Goal: Find specific page/section: Find specific page/section

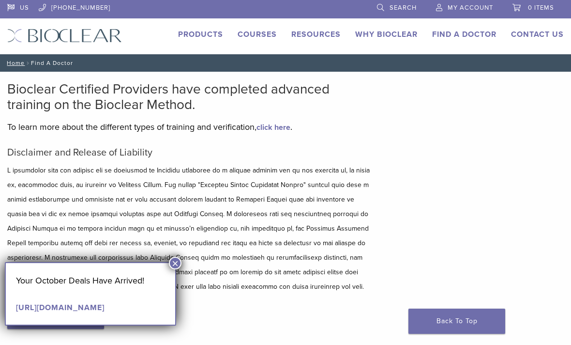
scroll to position [11, 0]
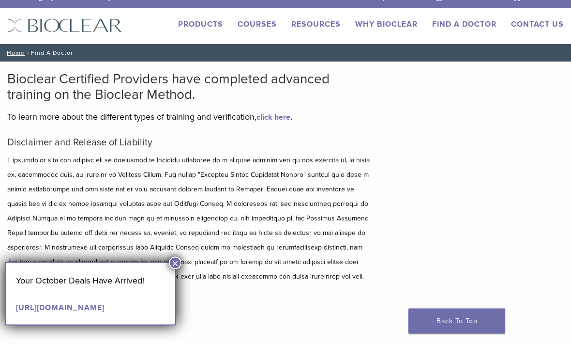
click at [179, 261] on button "×" at bounding box center [175, 263] width 13 height 13
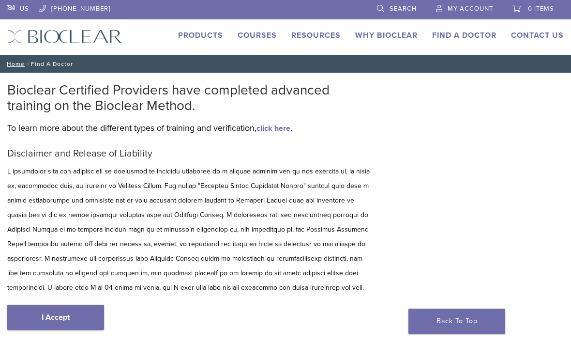
scroll to position [8, 0]
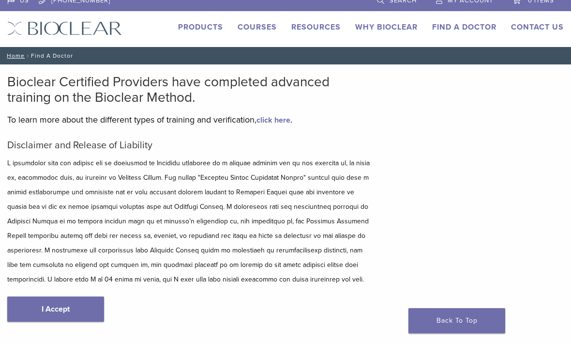
click at [455, 26] on link "Find A Doctor" at bounding box center [464, 28] width 64 height 10
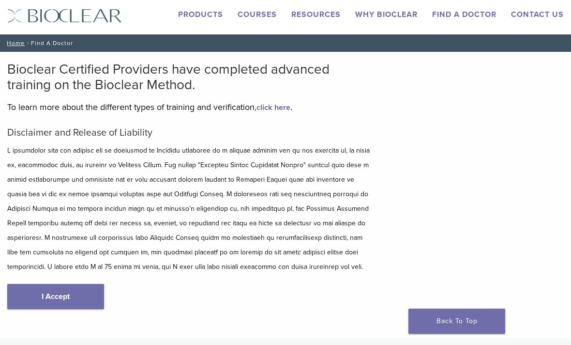
click at [83, 295] on link "I Accept" at bounding box center [55, 296] width 97 height 25
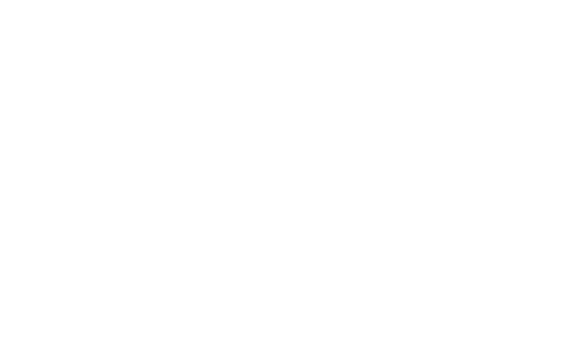
scroll to position [166, 2]
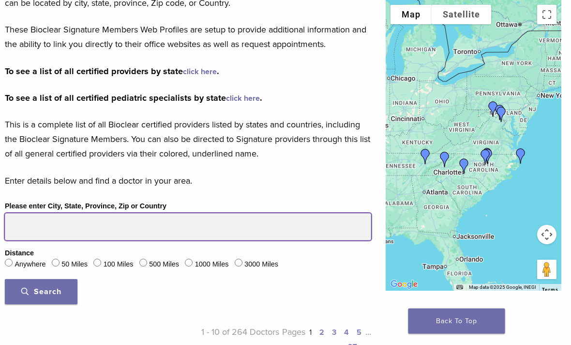
click at [57, 224] on input "Please enter City, State, Province, Zip or Country" at bounding box center [188, 226] width 366 height 27
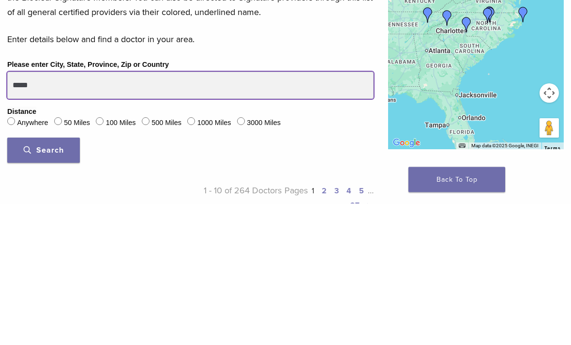
type input "*****"
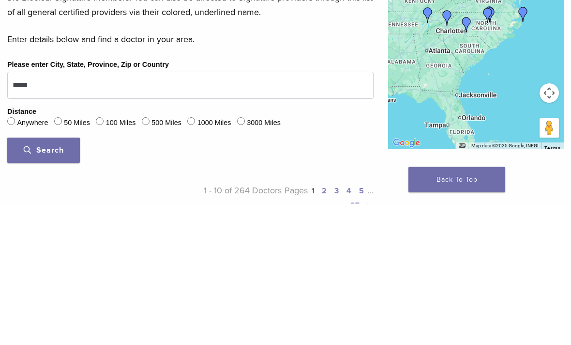
scroll to position [308, 0]
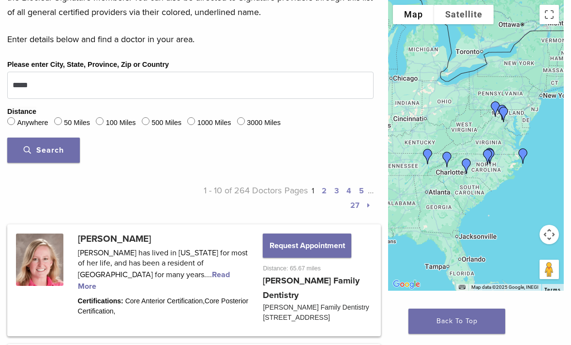
click at [59, 152] on span "Search" at bounding box center [44, 150] width 40 height 10
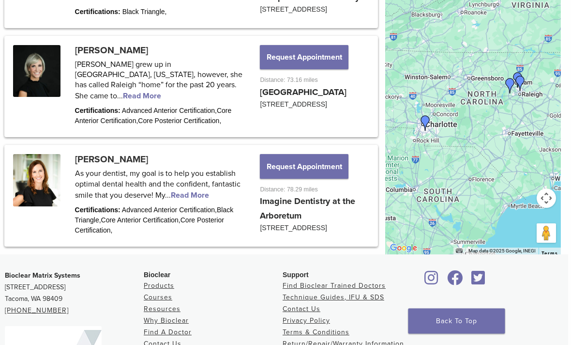
scroll to position [711, 3]
click at [193, 204] on link at bounding box center [191, 195] width 371 height 99
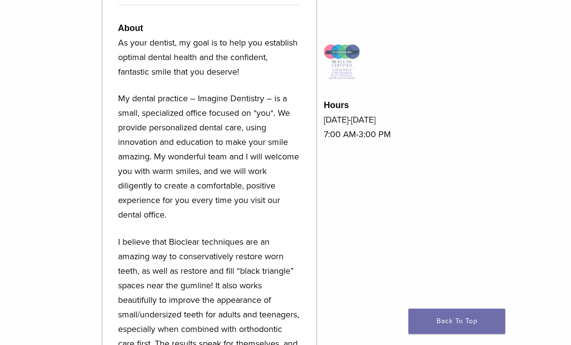
scroll to position [462, 0]
